Goal: Task Accomplishment & Management: Complete application form

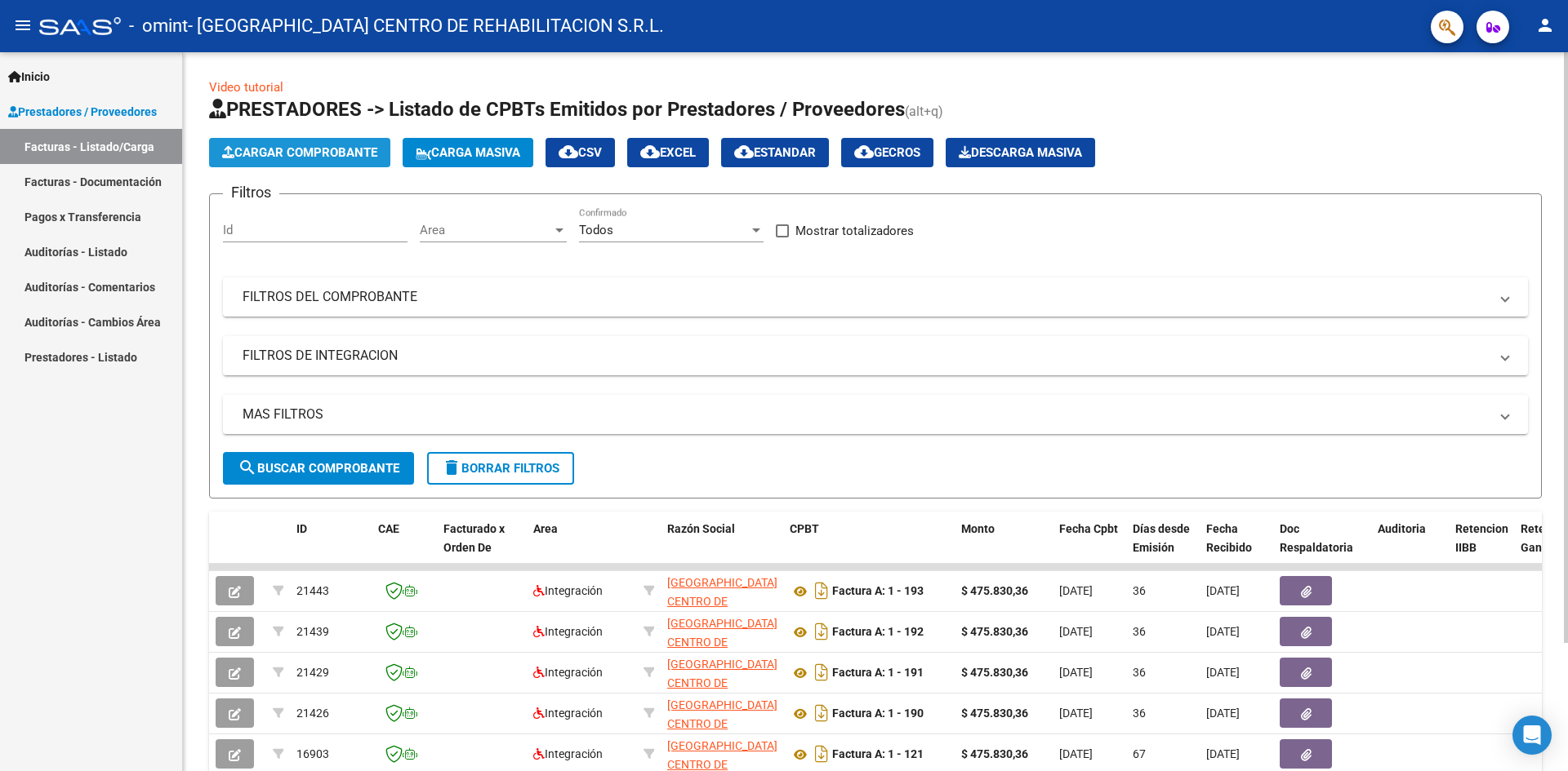
click at [329, 139] on button "Cargar Comprobante" at bounding box center [299, 152] width 181 height 29
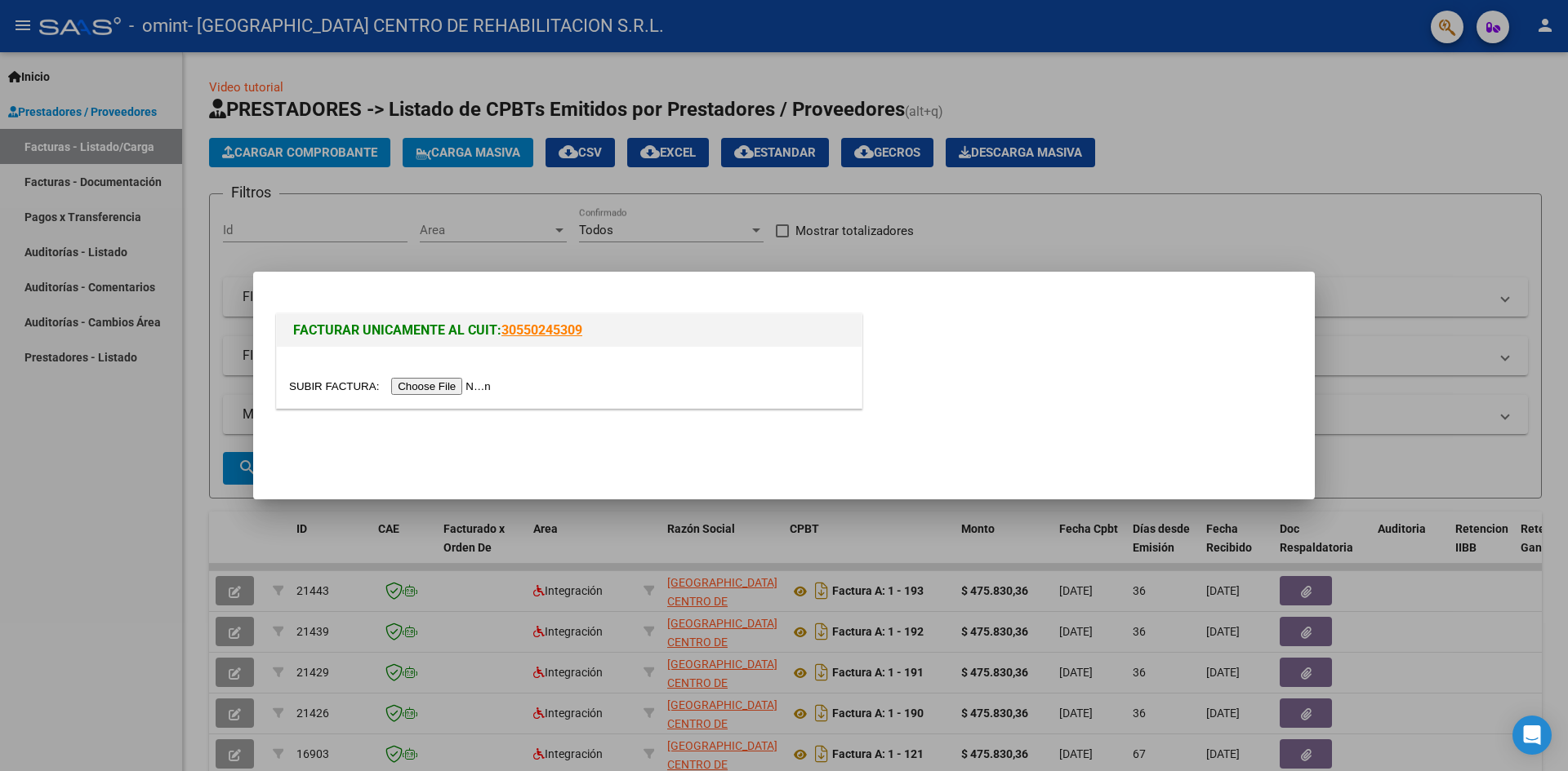
click at [411, 380] on input "file" at bounding box center [393, 386] width 206 height 17
click at [487, 386] on input "file" at bounding box center [393, 386] width 206 height 17
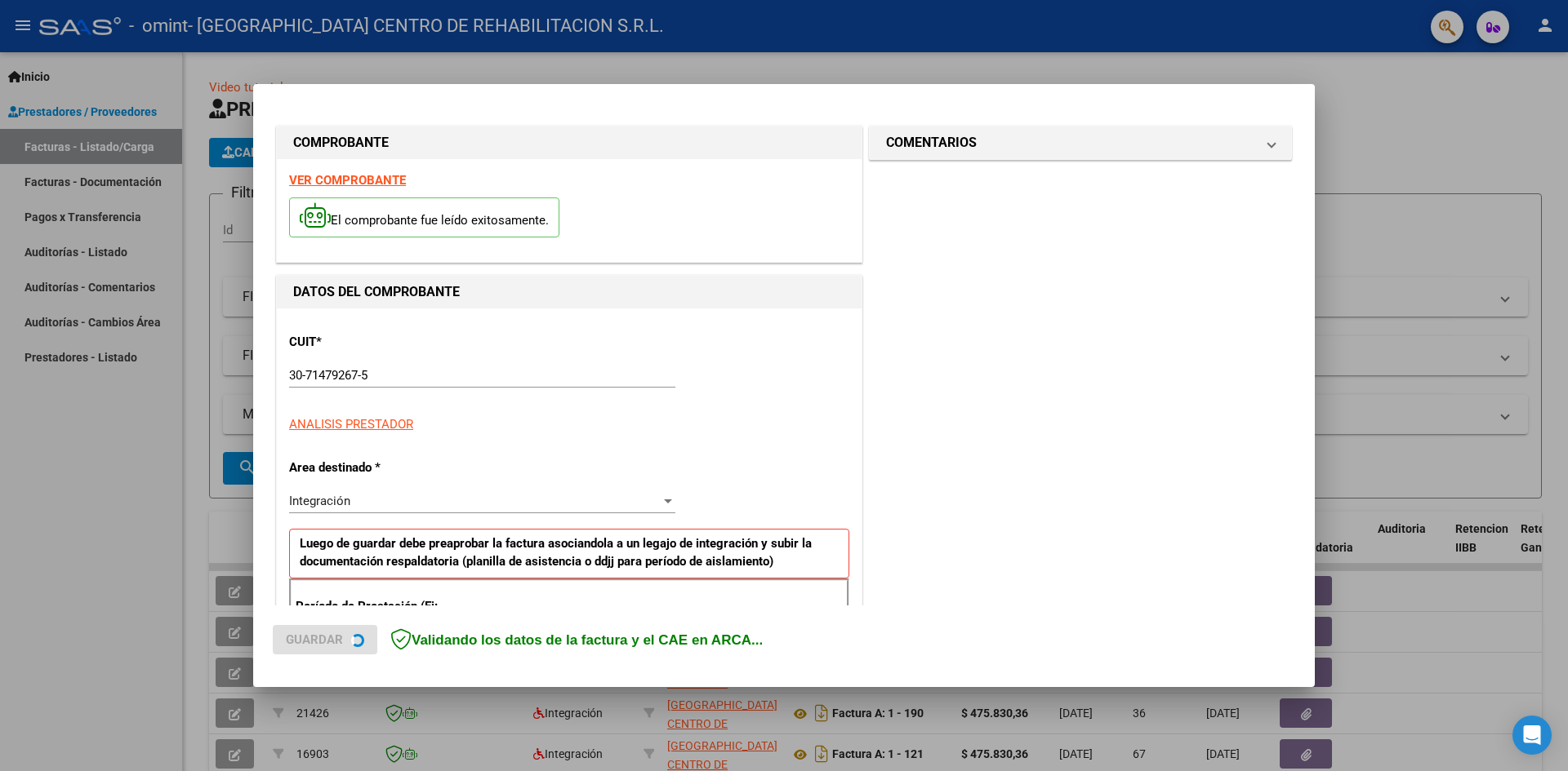
scroll to position [317, 0]
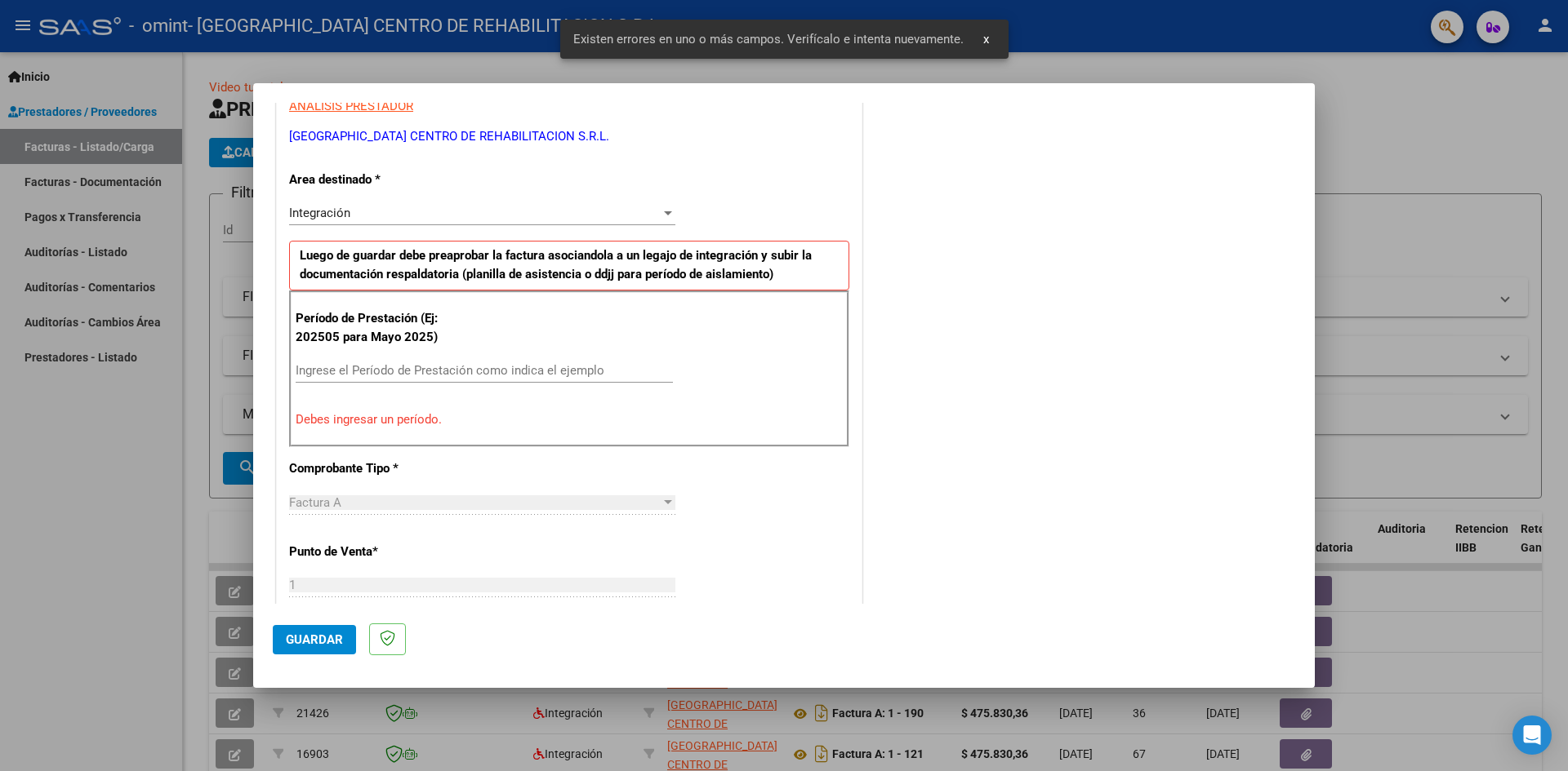
click at [395, 379] on div "Ingrese el Período de Prestación como indica el ejemplo" at bounding box center [484, 371] width 377 height 24
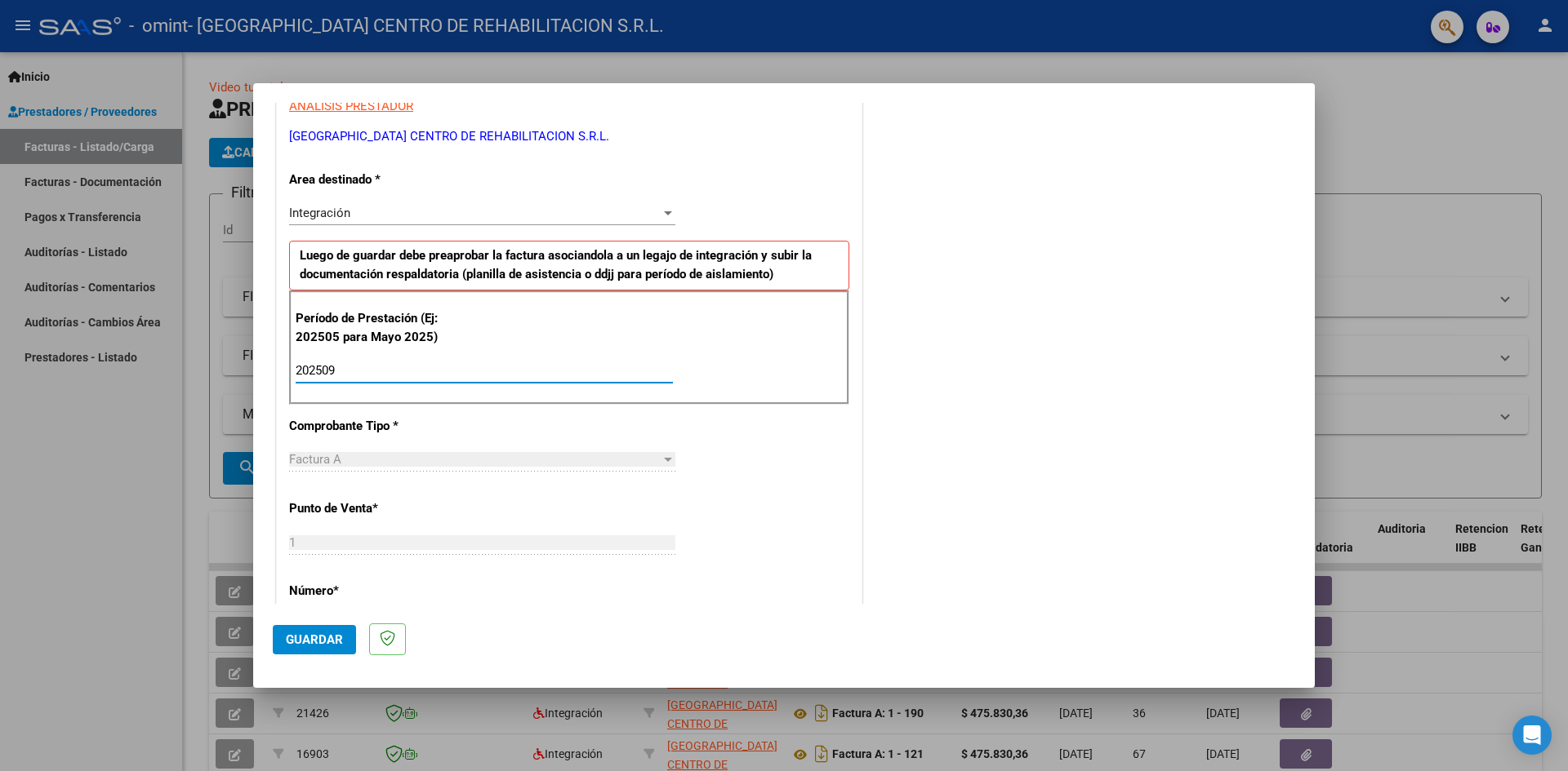
type input "202509"
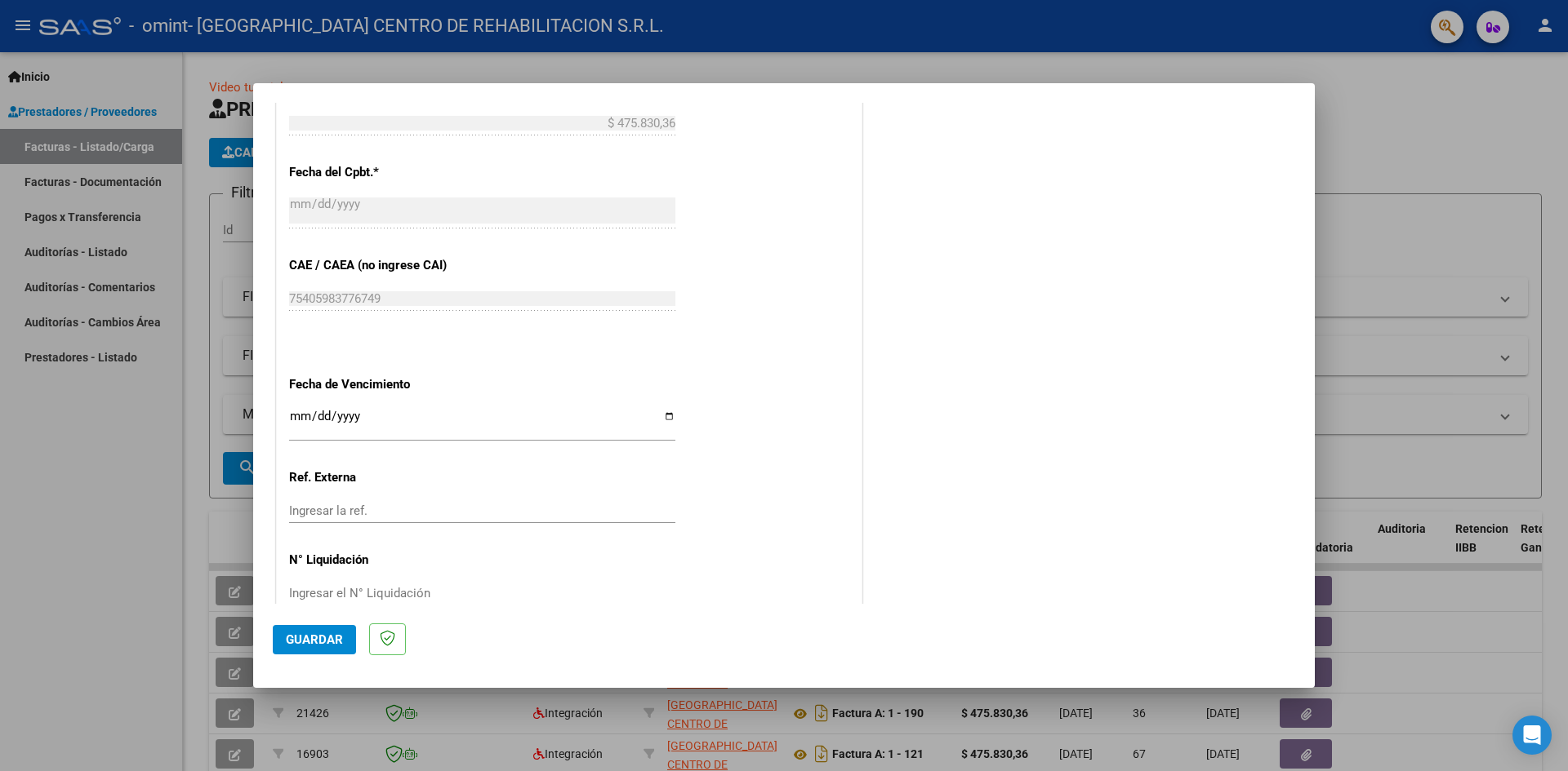
scroll to position [936, 0]
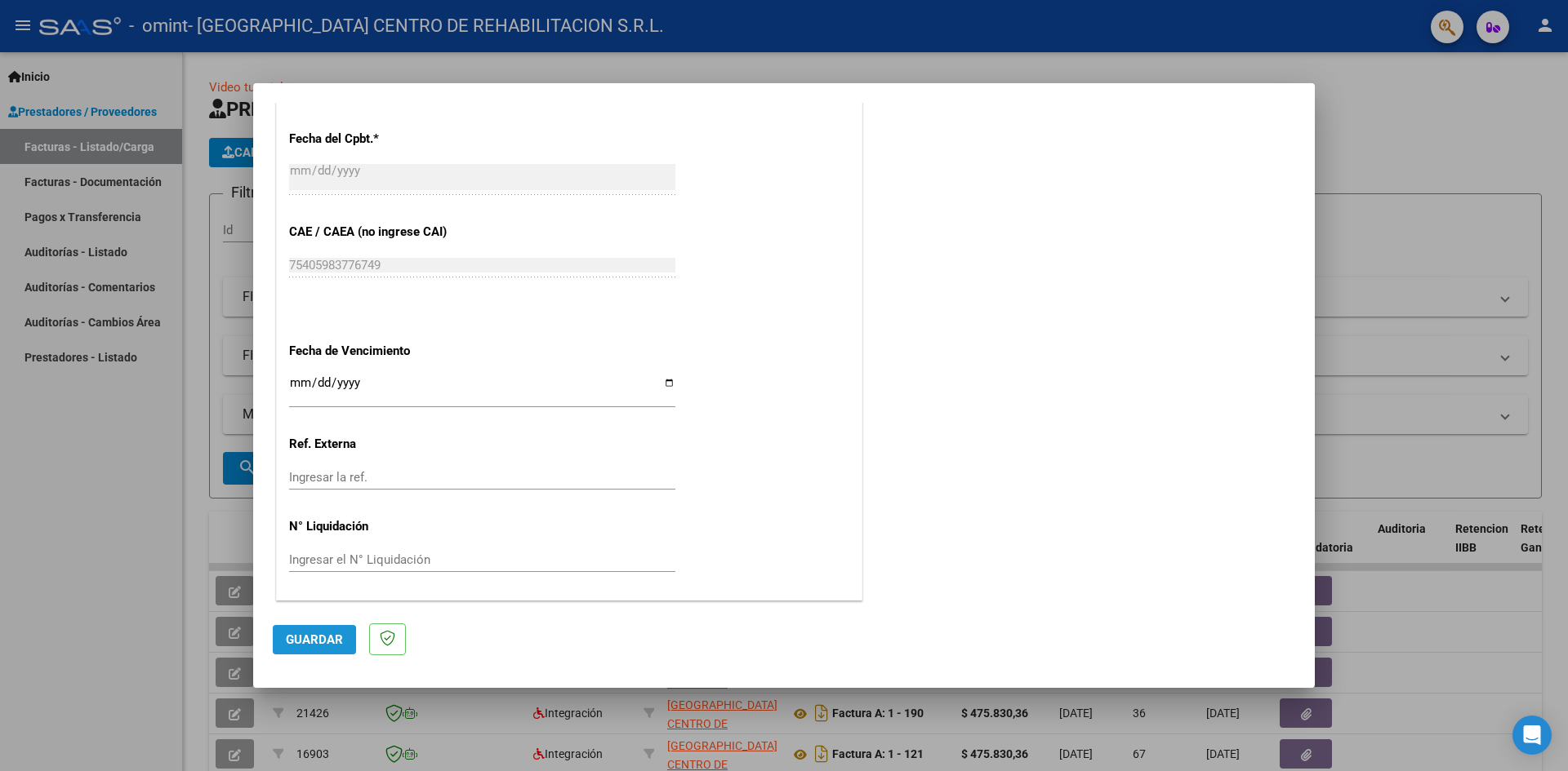
click at [295, 644] on span "Guardar" at bounding box center [315, 639] width 57 height 15
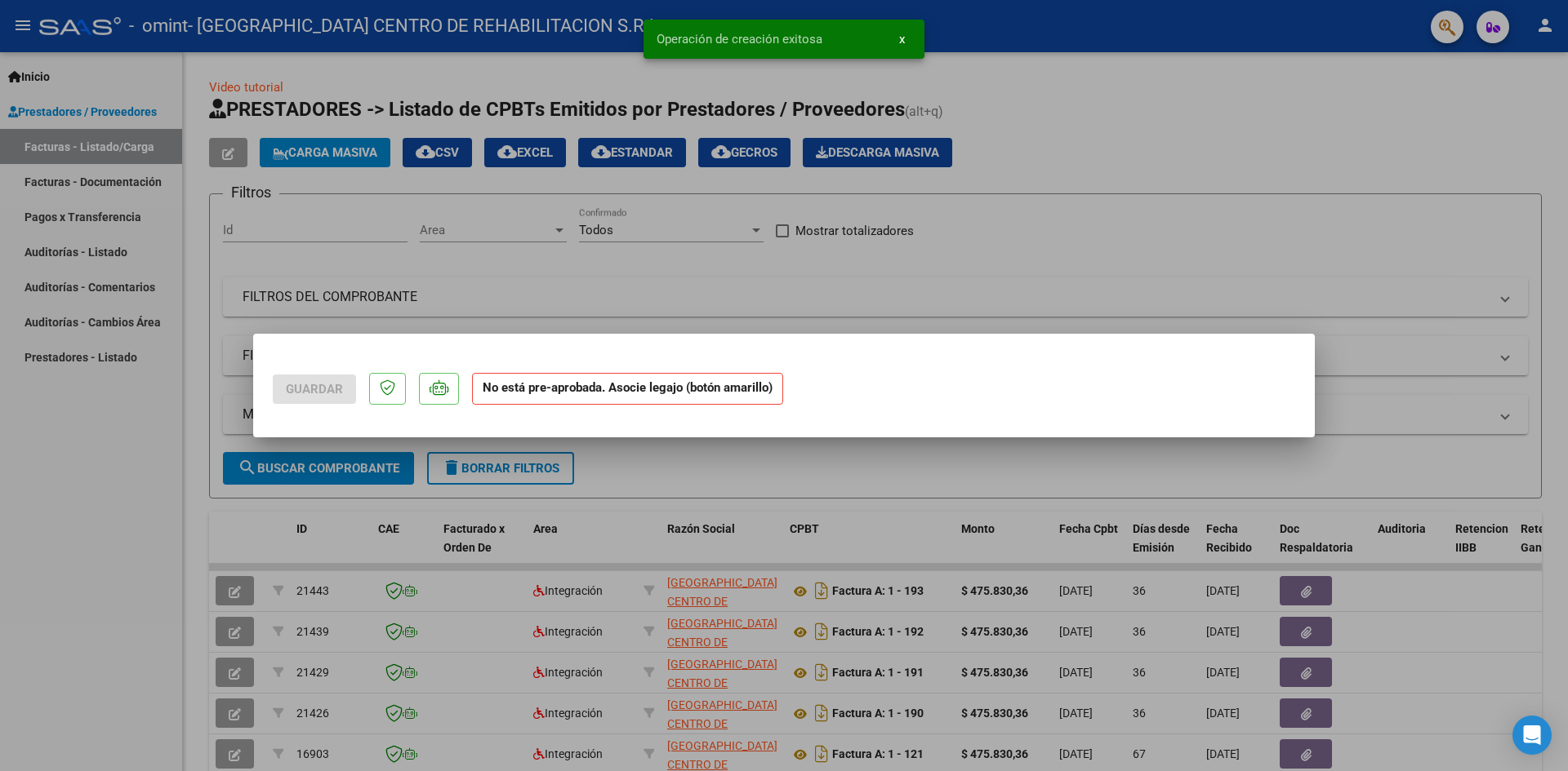
scroll to position [0, 0]
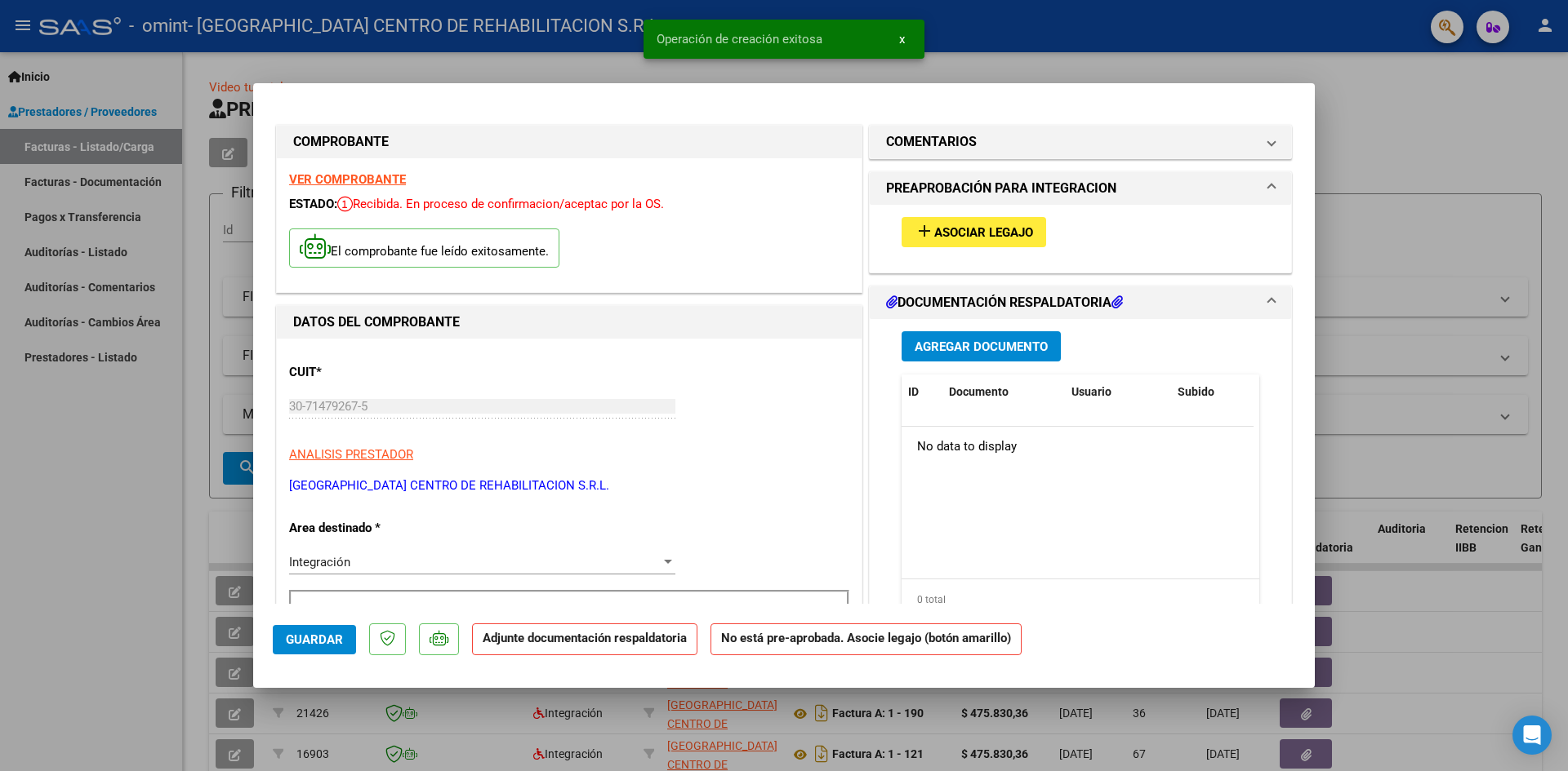
click at [981, 228] on span "Asociar Legajo" at bounding box center [984, 232] width 99 height 15
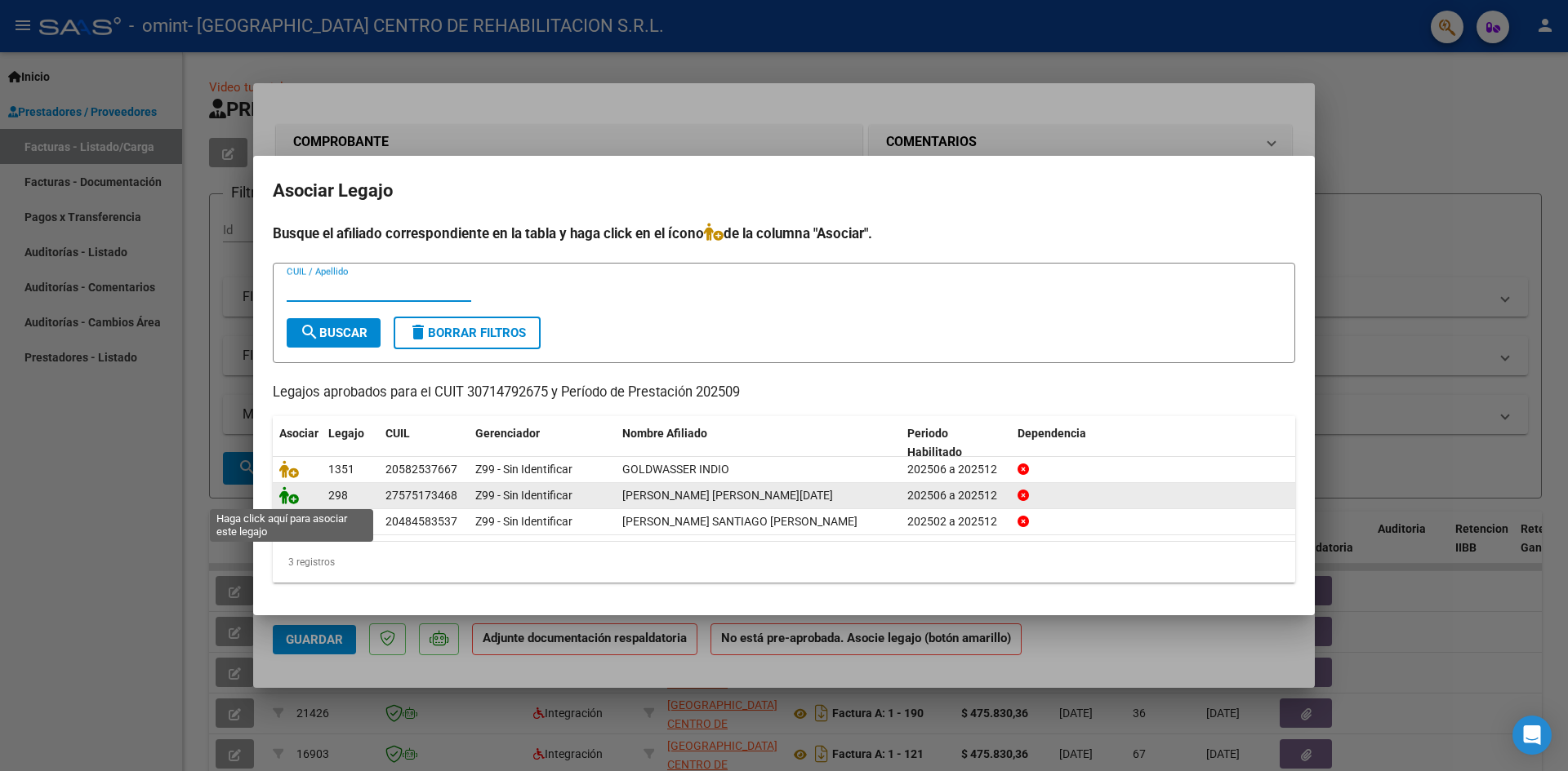
click at [292, 498] on icon at bounding box center [289, 496] width 20 height 18
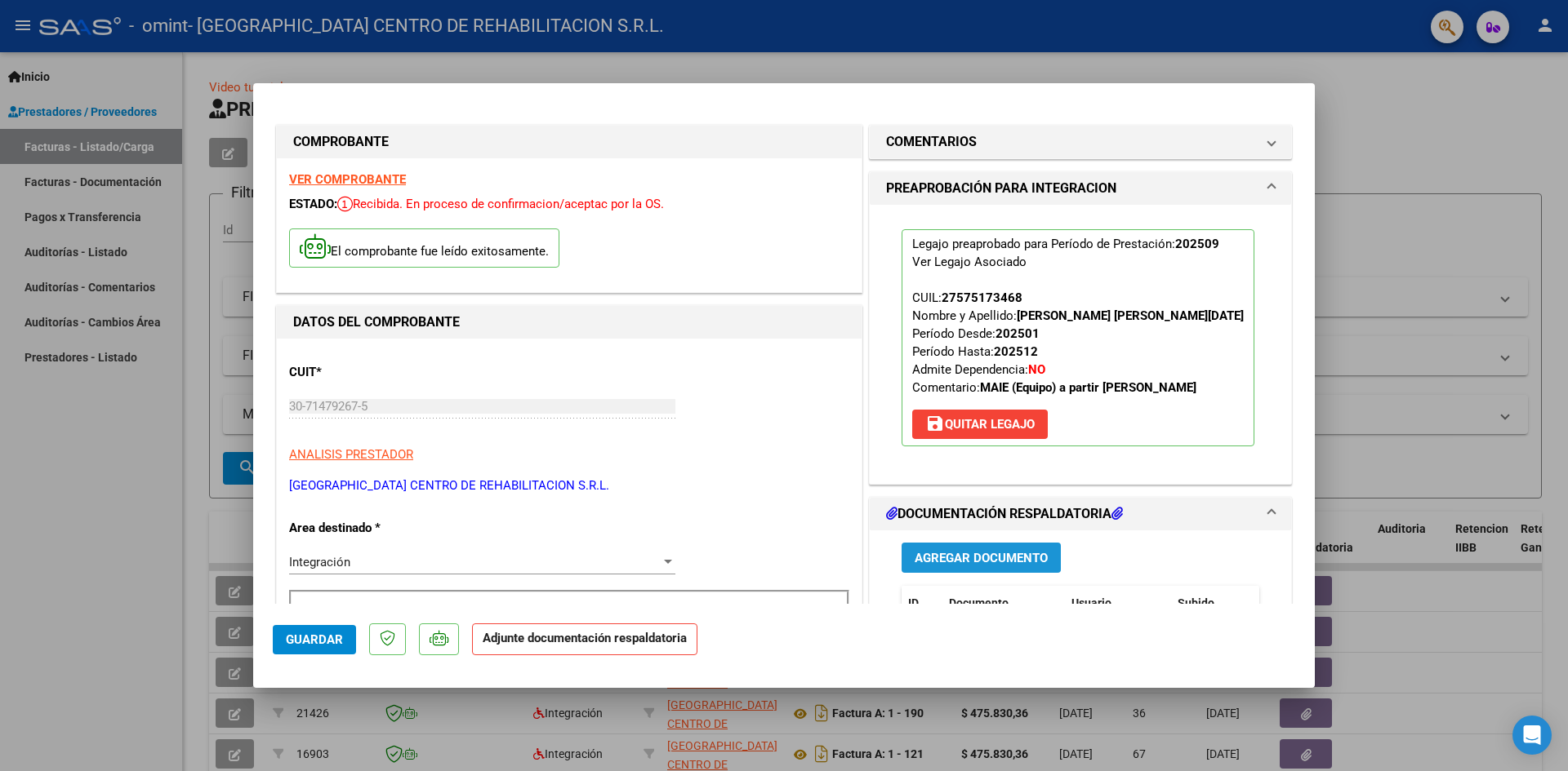
click at [973, 552] on span "Agregar Documento" at bounding box center [981, 558] width 133 height 15
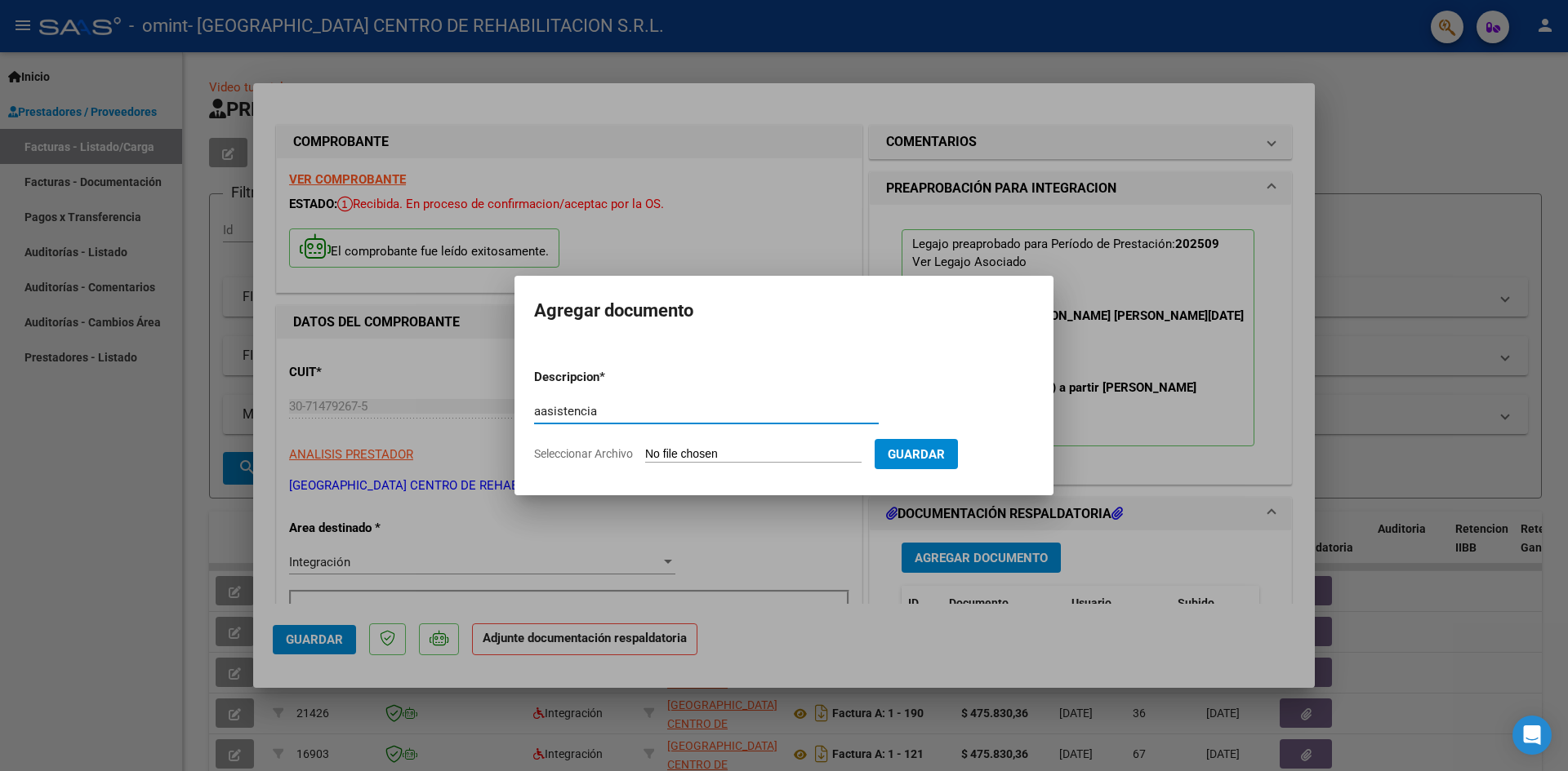
type input "aasistencia"
click at [717, 457] on input "Seleccionar Archivo" at bounding box center [753, 455] width 217 height 16
click at [769, 452] on input "Seleccionar Archivo" at bounding box center [753, 455] width 217 height 16
type input "C:\fakepath\[PERSON_NAME] planilla [DATE].pdf"
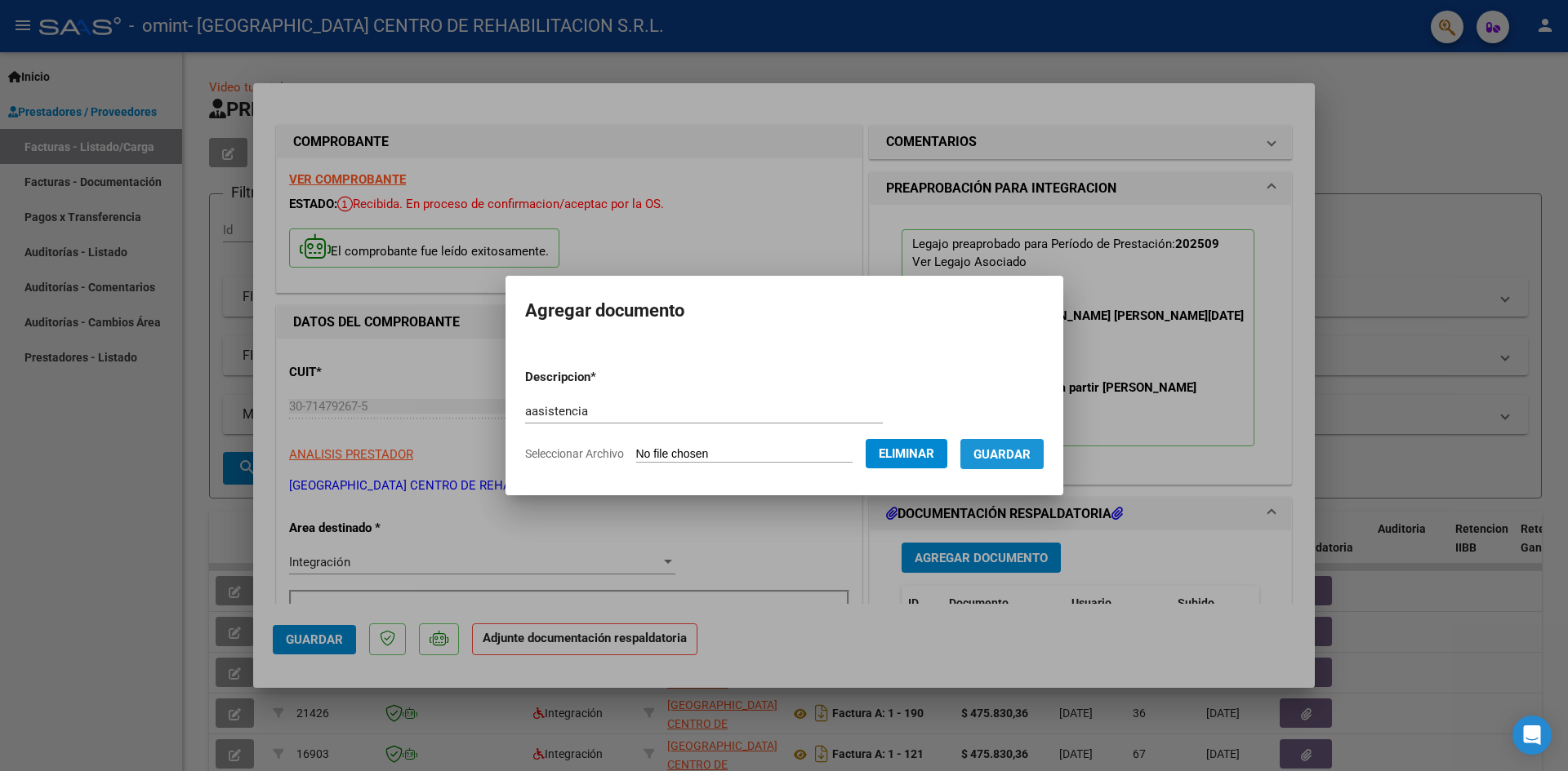
click at [1013, 458] on span "Guardar" at bounding box center [1002, 454] width 57 height 15
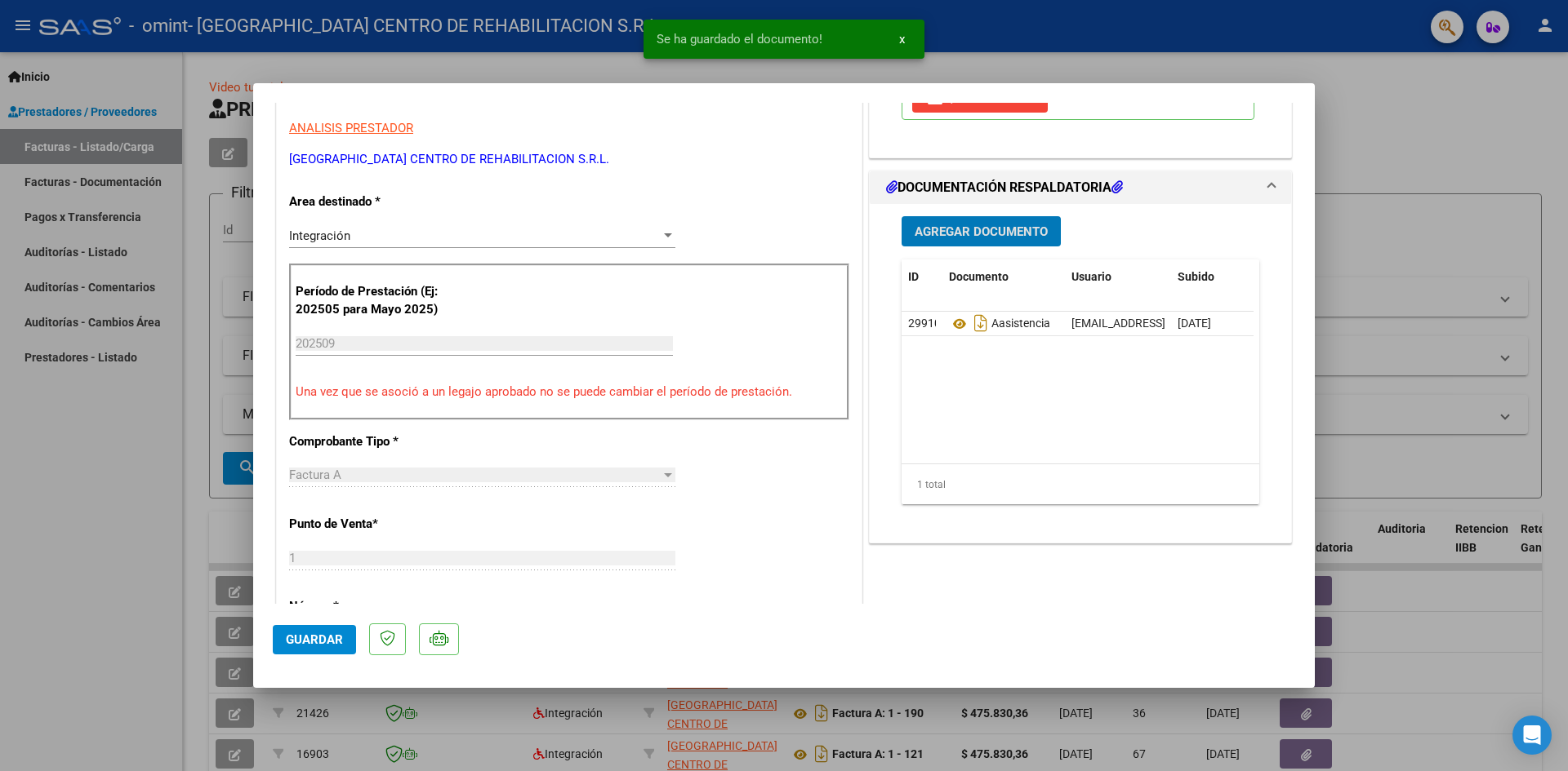
scroll to position [163, 0]
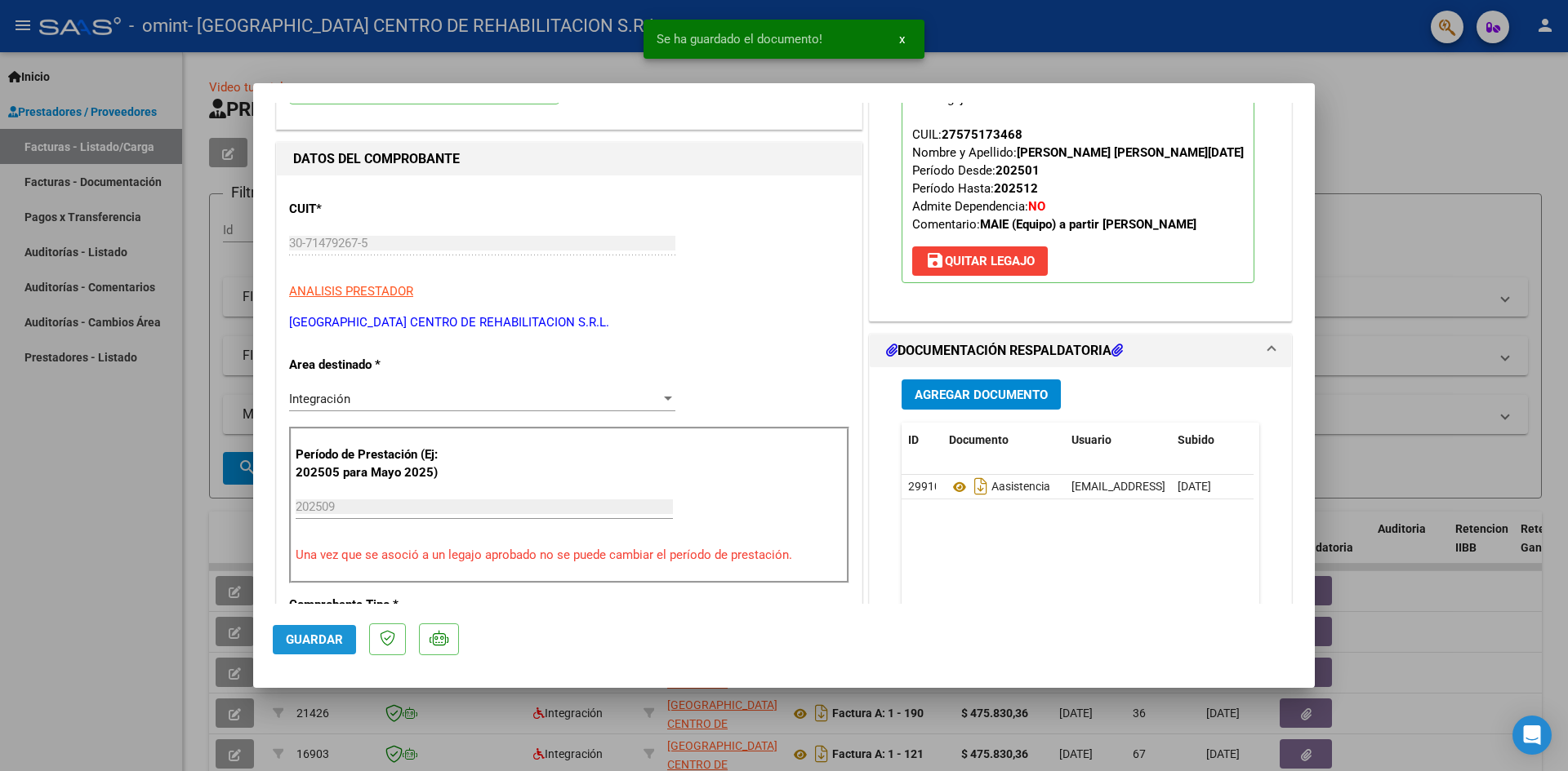
click at [301, 645] on span "Guardar" at bounding box center [315, 639] width 57 height 15
click at [134, 394] on div at bounding box center [784, 386] width 1568 height 771
type input "$ 0,00"
